Goal: Task Accomplishment & Management: Use online tool/utility

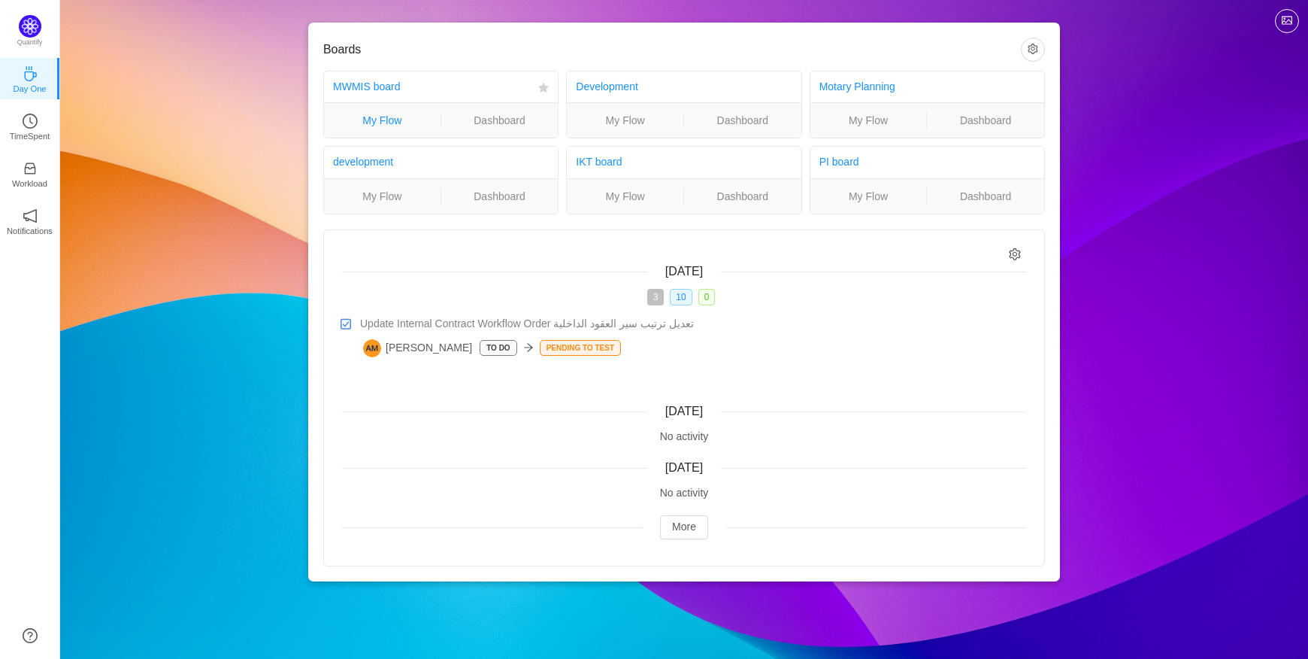
click at [371, 126] on link "My Flow" at bounding box center [382, 120] width 117 height 17
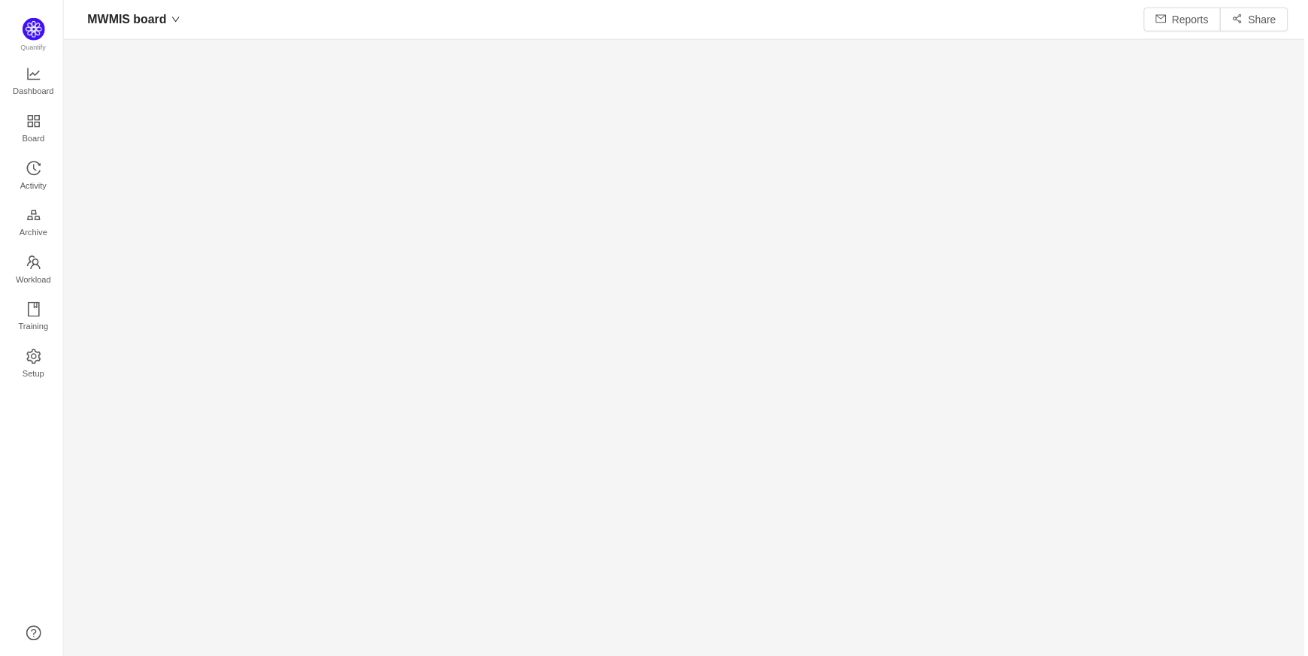
scroll to position [22, 22]
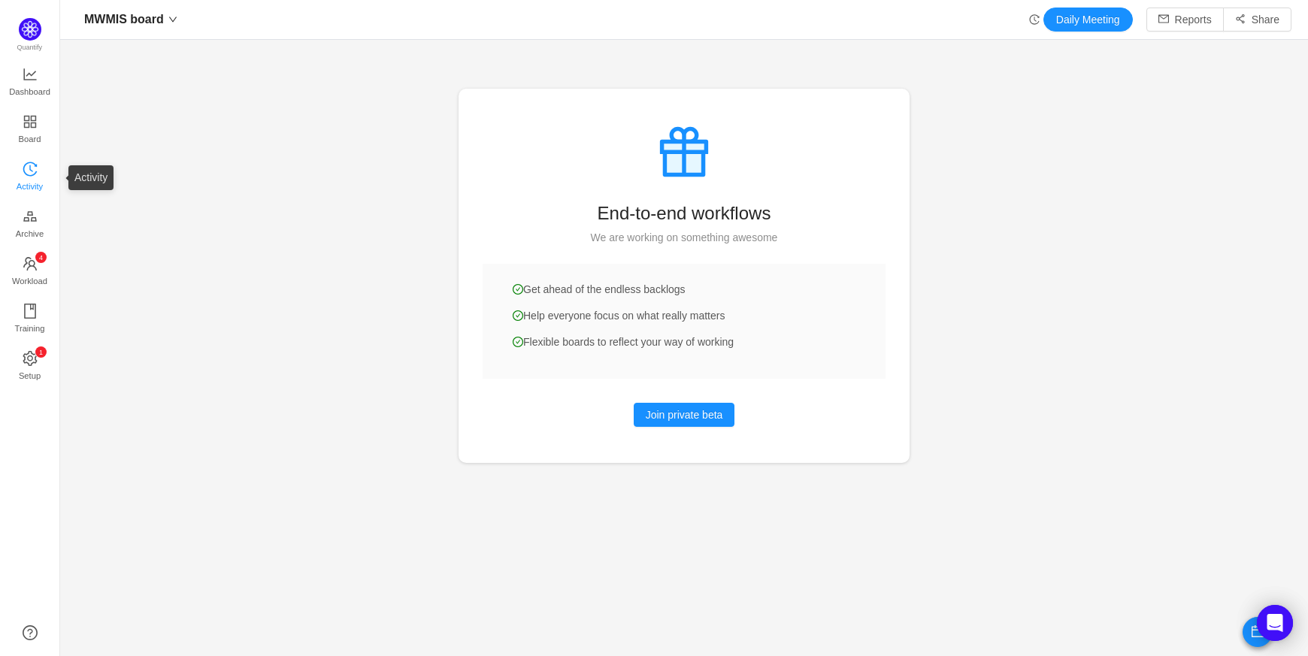
click at [26, 174] on span "Activity" at bounding box center [30, 186] width 26 height 30
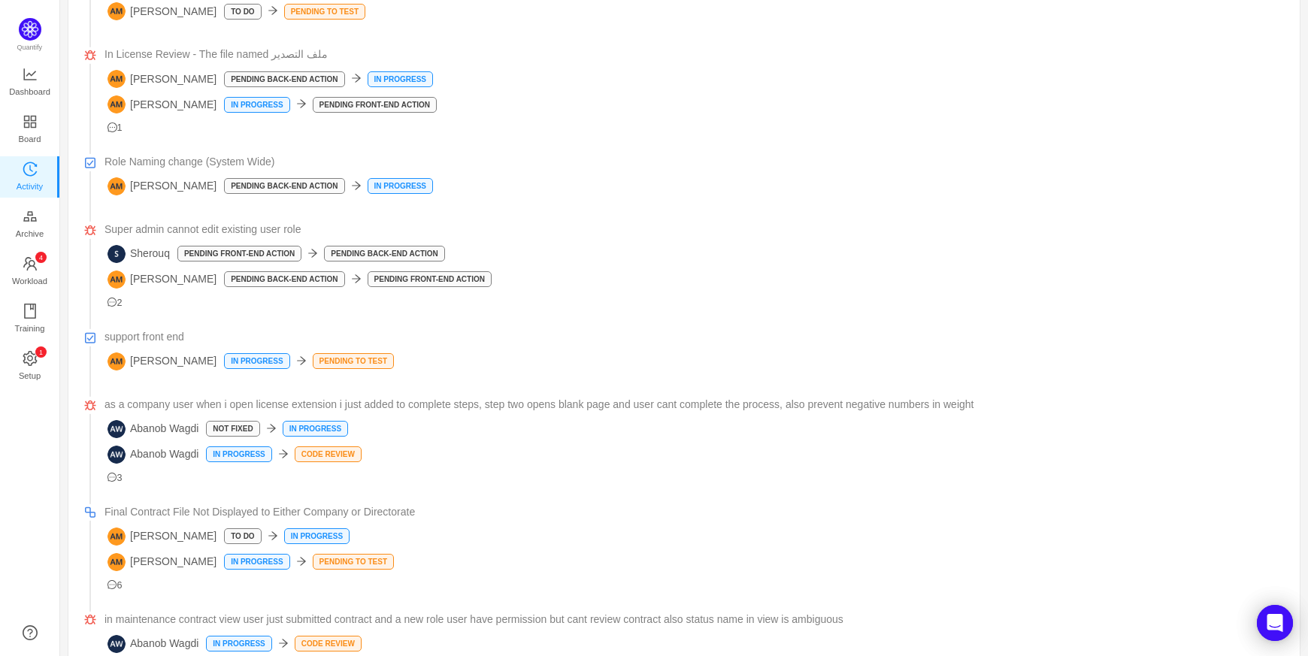
scroll to position [160, 0]
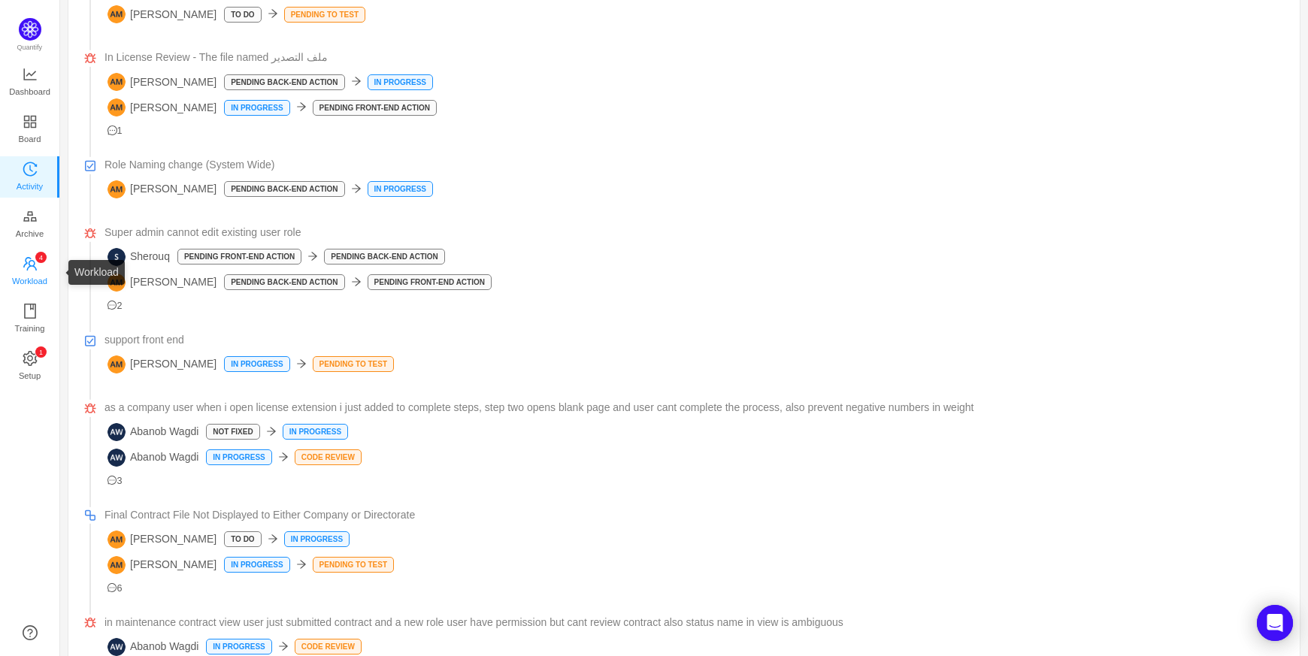
click at [38, 265] on link "0 1 2 3 4 5 6 7 8 9 0 1 2 3 4 5 6 7 8 9 0 1 2 3 4 5 6 7 8 9 Workload" at bounding box center [30, 272] width 15 height 30
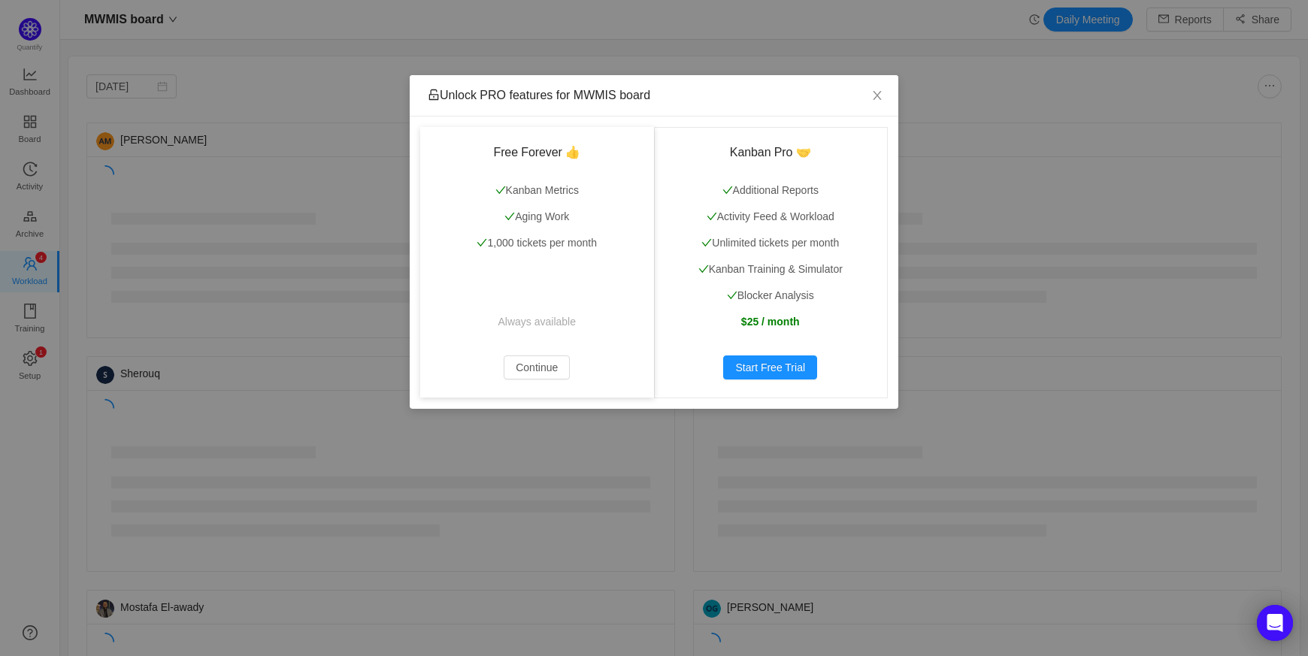
click at [525, 354] on div "Free Forever 👍 Kanban Metrics Aging Work 1,000 tickets per month Always availab…" at bounding box center [537, 262] width 234 height 271
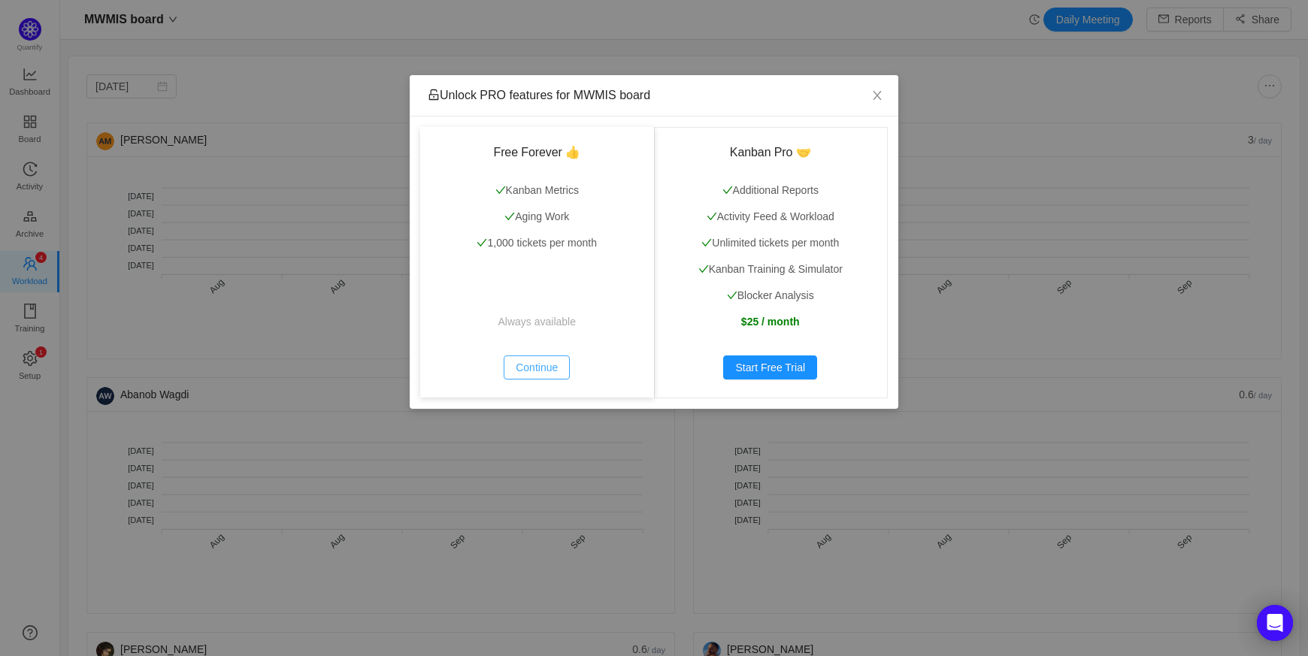
click at [525, 371] on button "Continue" at bounding box center [537, 368] width 66 height 24
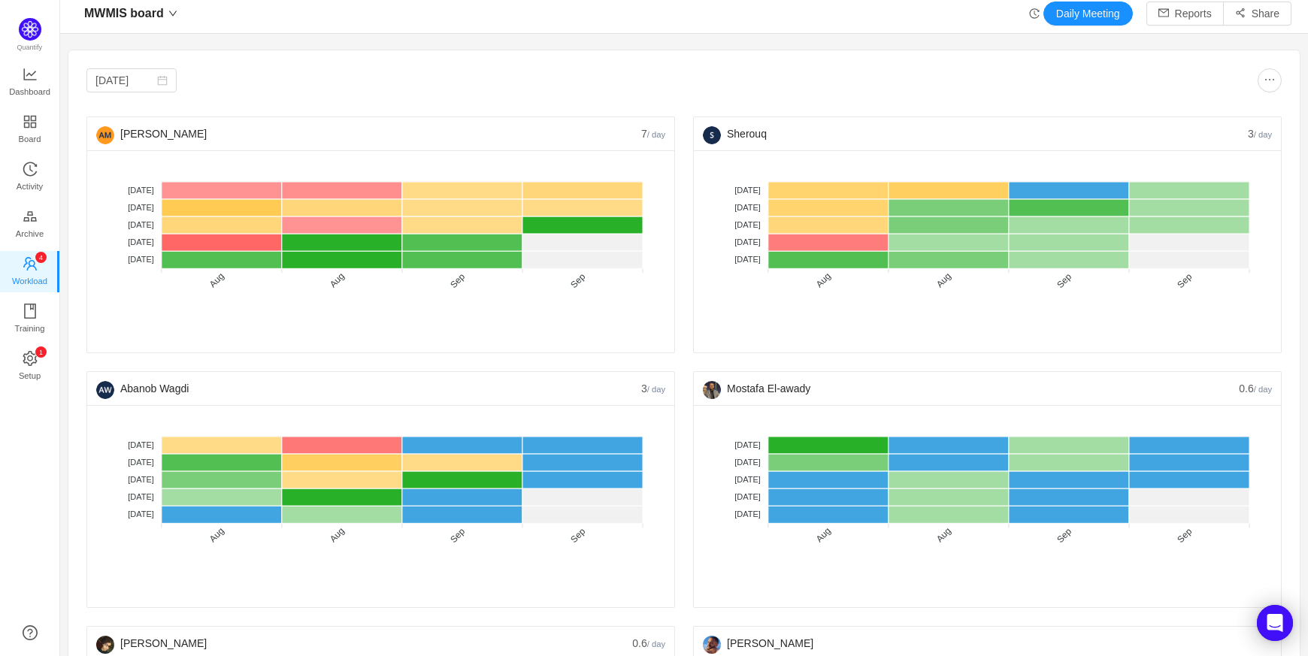
scroll to position [7, 0]
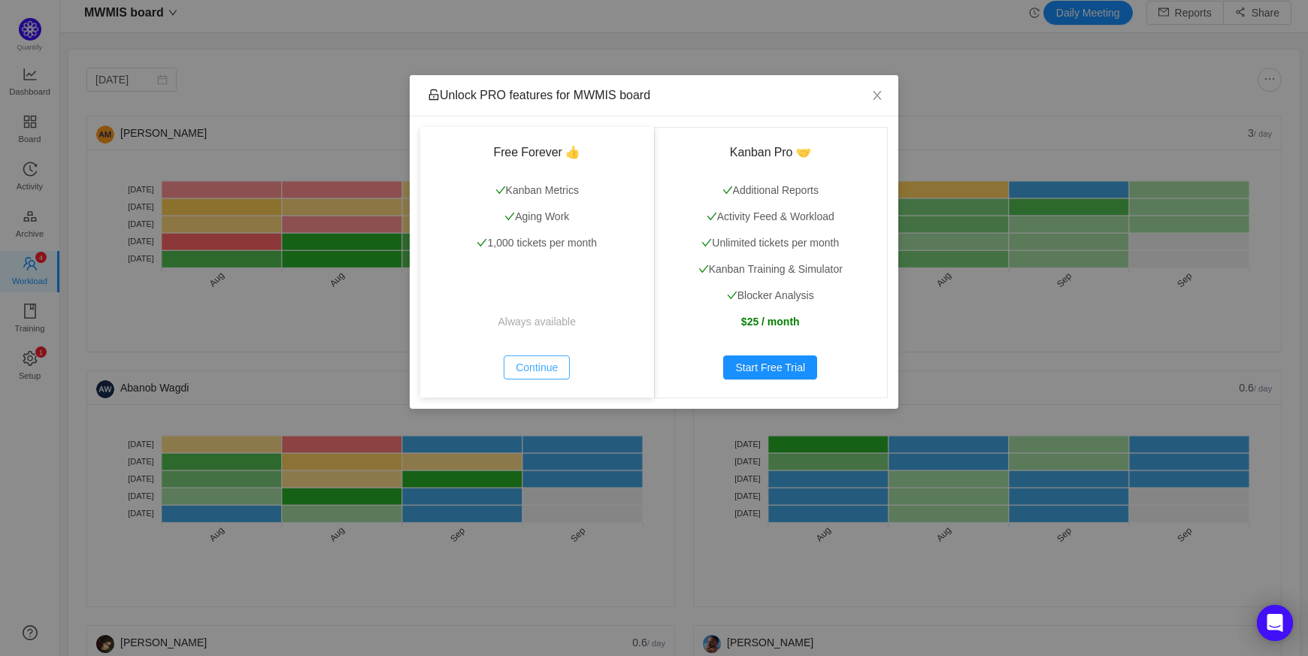
click at [525, 371] on button "Continue" at bounding box center [537, 368] width 66 height 24
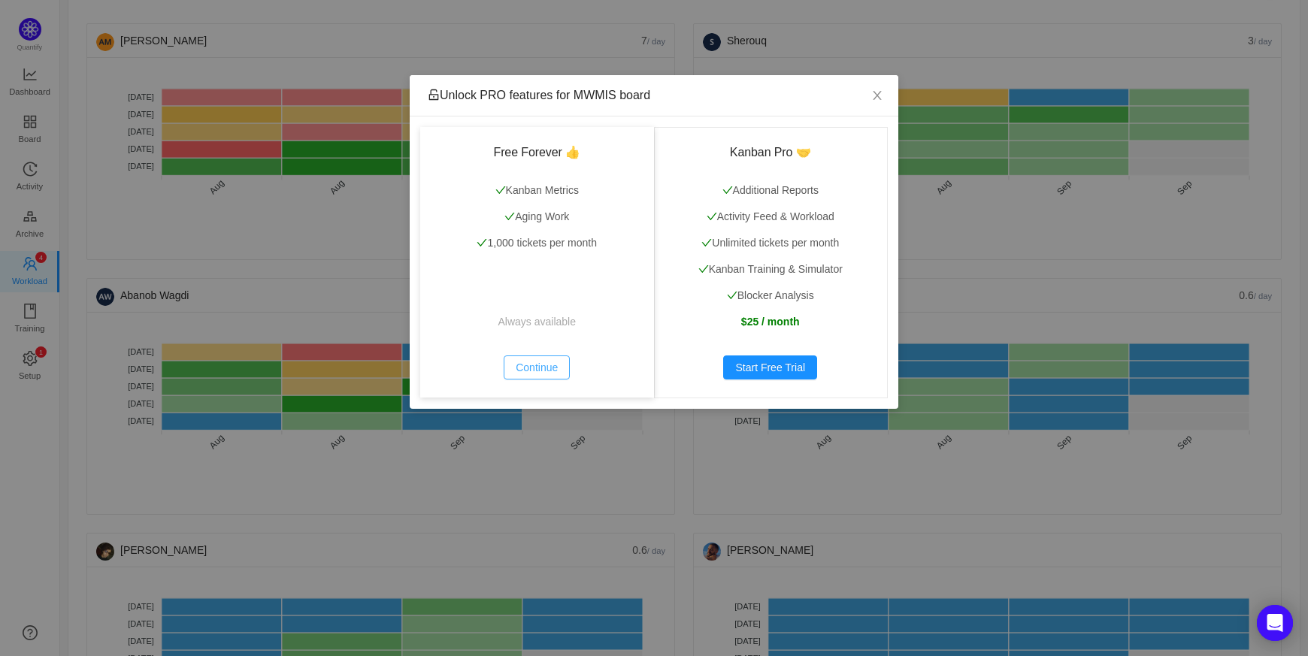
scroll to position [105, 0]
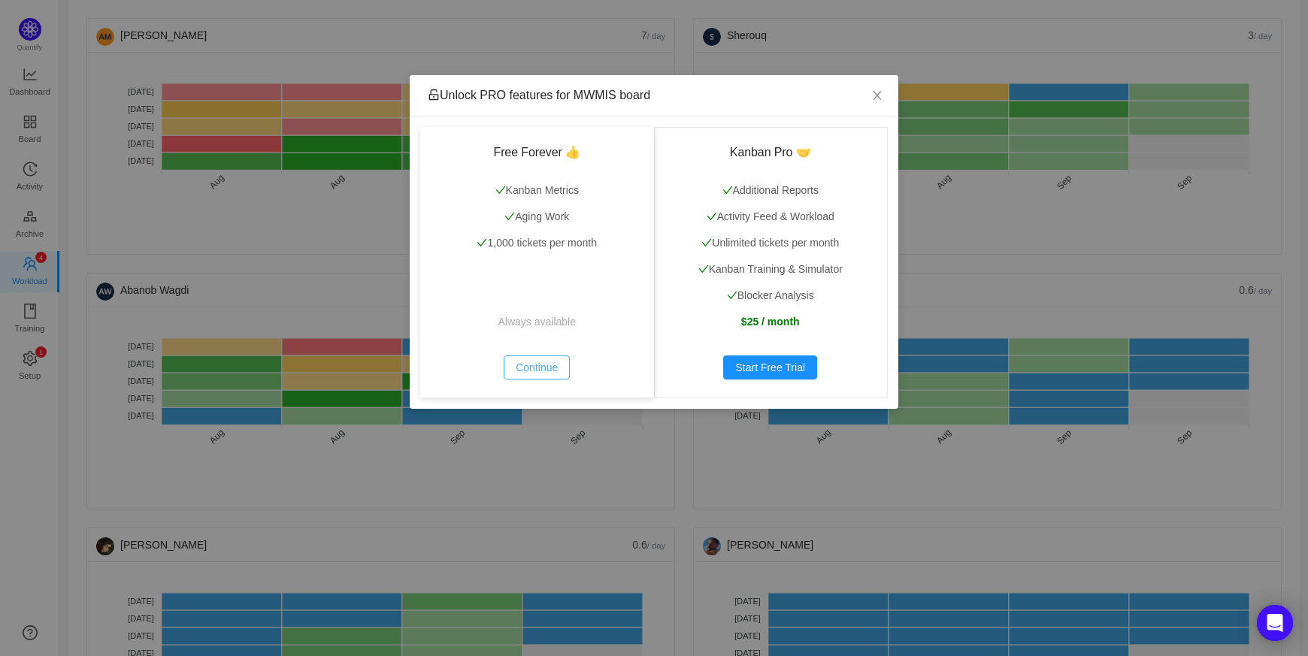
click at [525, 371] on button "Continue" at bounding box center [537, 368] width 66 height 24
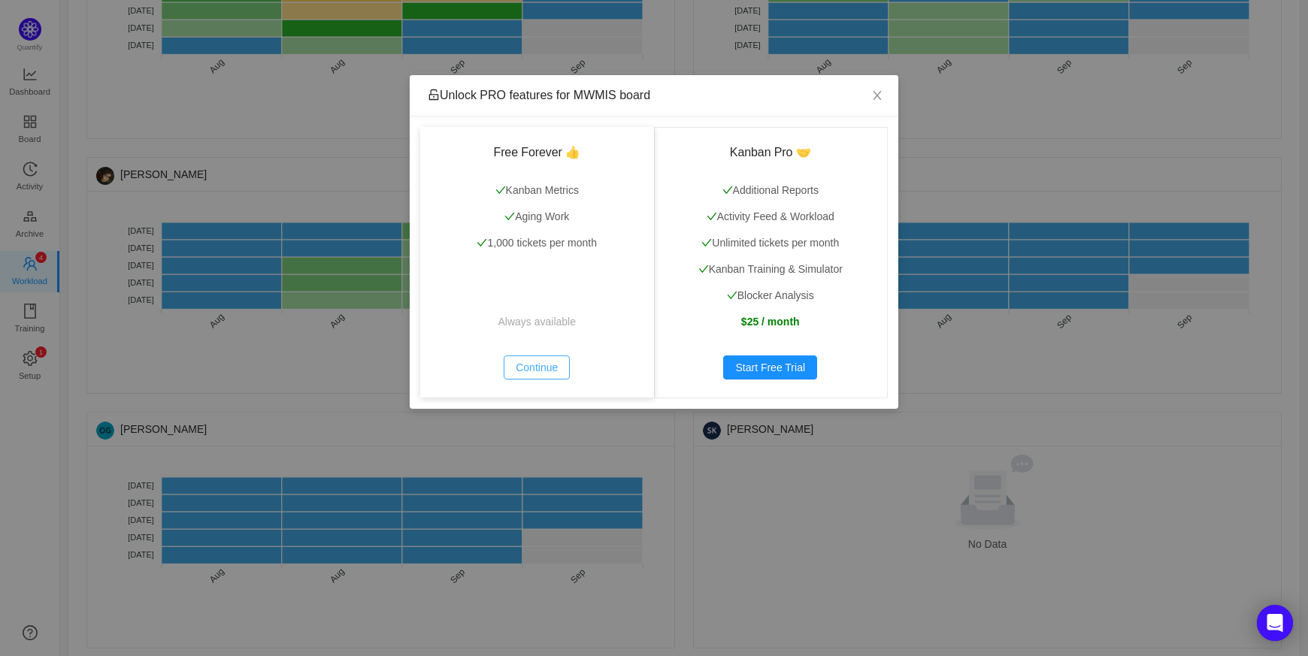
scroll to position [494, 0]
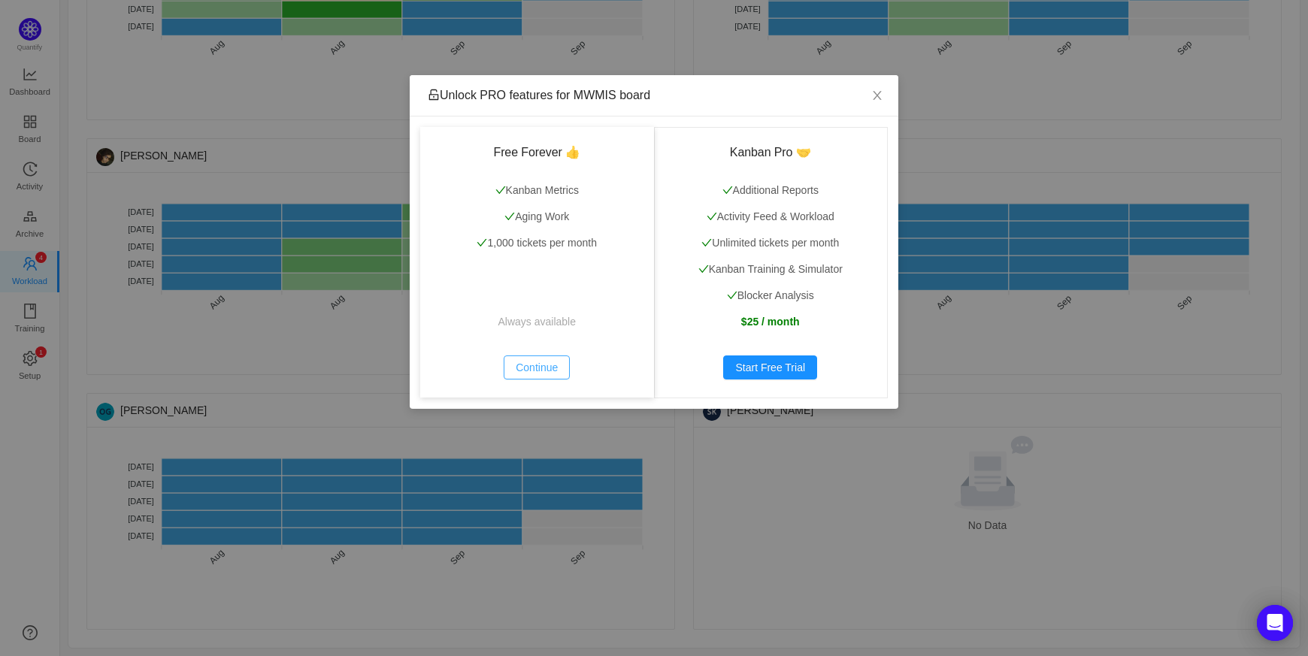
click at [525, 371] on button "Continue" at bounding box center [537, 368] width 66 height 24
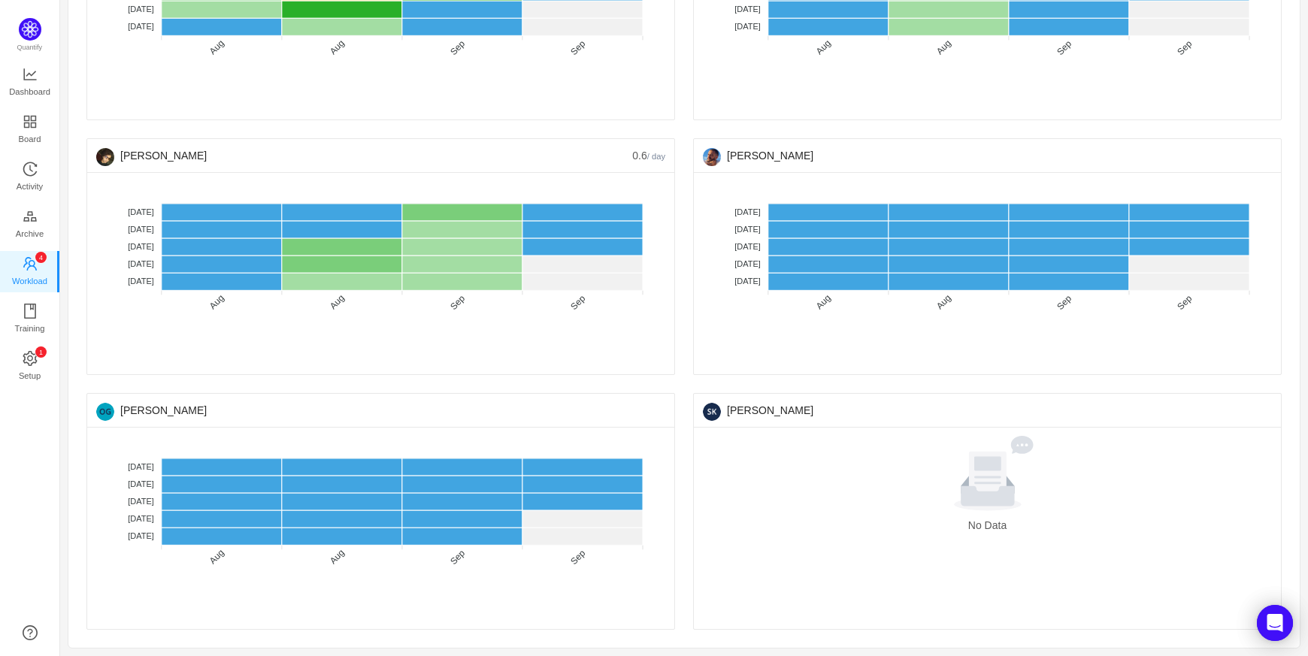
scroll to position [0, 0]
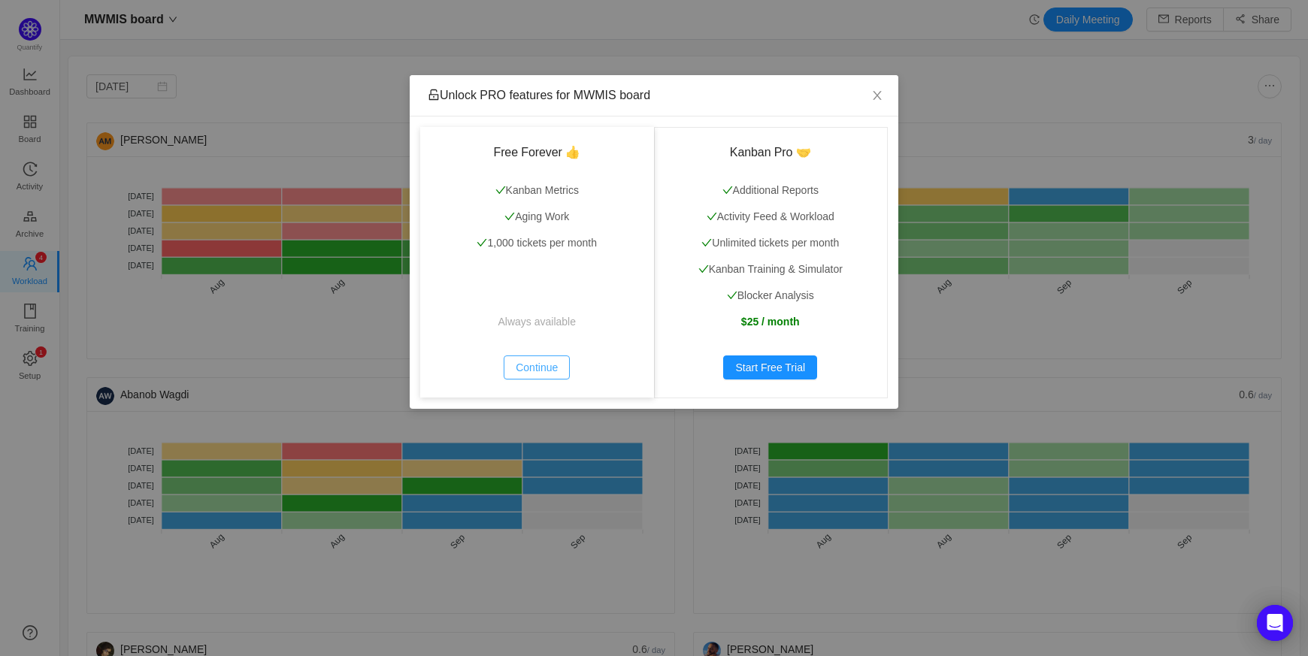
click at [547, 371] on button "Continue" at bounding box center [537, 368] width 66 height 24
click at [517, 365] on button "Continue" at bounding box center [537, 368] width 66 height 24
click at [549, 364] on button "Continue" at bounding box center [537, 368] width 66 height 24
click at [551, 371] on button "Continue" at bounding box center [537, 368] width 66 height 24
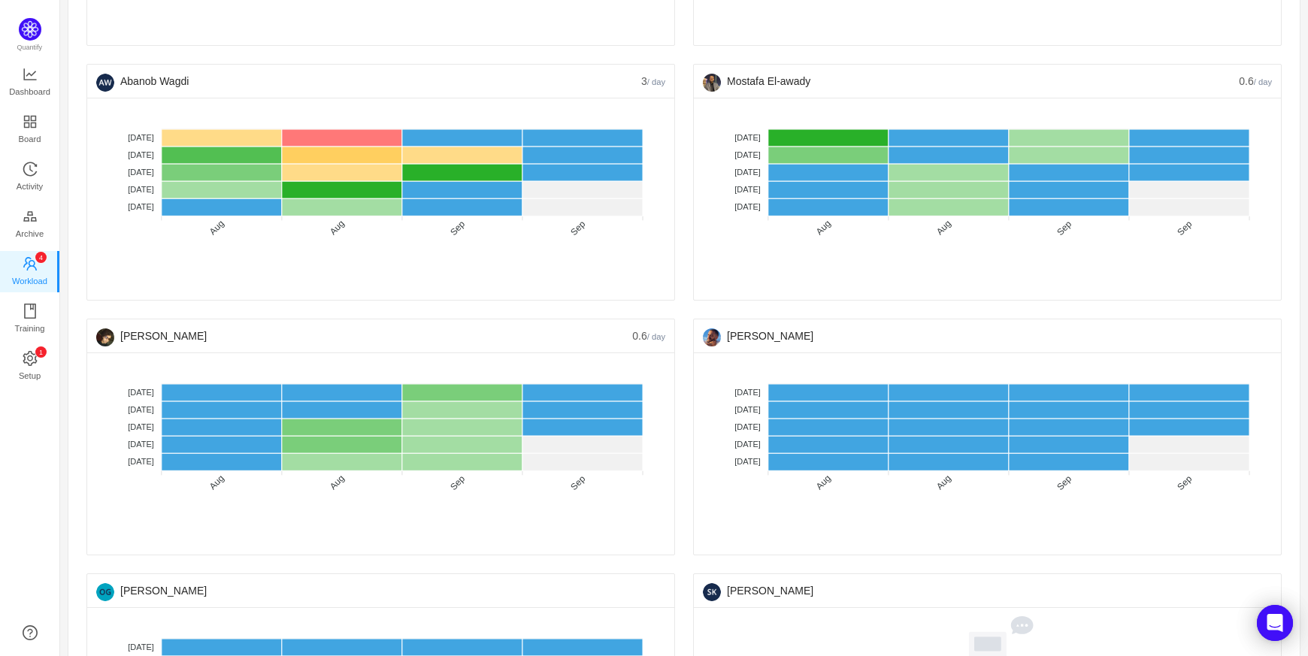
scroll to position [344, 0]
